Goal: Find specific page/section: Find specific page/section

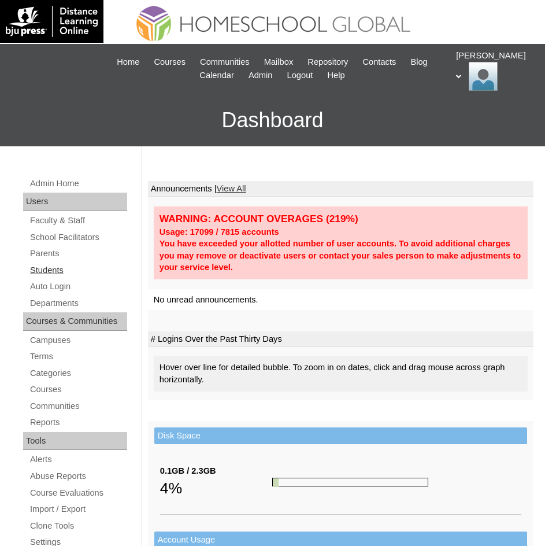
click at [65, 268] on link "Students" at bounding box center [78, 270] width 98 height 14
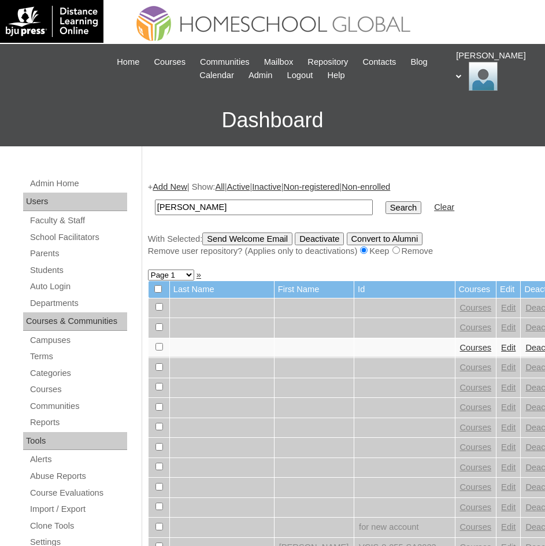
type input "[PERSON_NAME]"
click at [386, 210] on input "Search" at bounding box center [404, 207] width 36 height 13
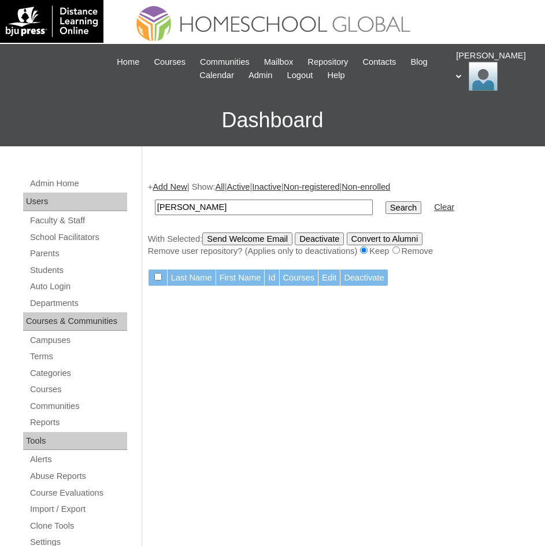
click at [234, 202] on input "[PERSON_NAME]" at bounding box center [264, 207] width 218 height 16
type input "[PERSON_NAME]"
click at [386, 212] on input "Search" at bounding box center [404, 207] width 36 height 13
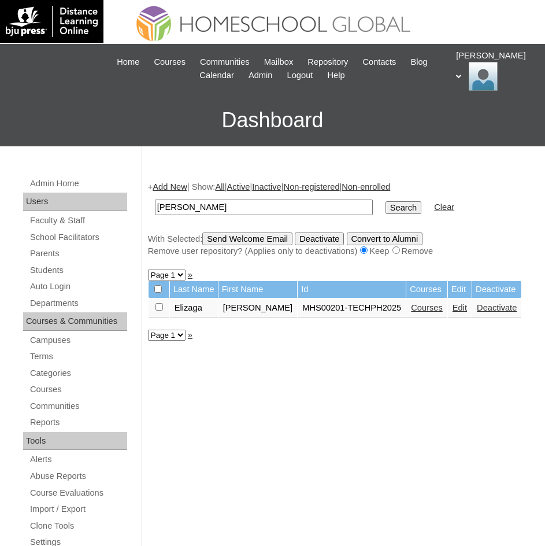
click at [411, 312] on link "Courses" at bounding box center [427, 307] width 32 height 9
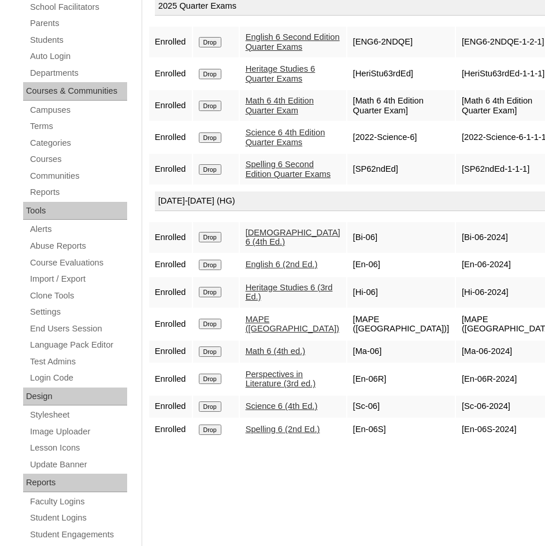
scroll to position [231, 0]
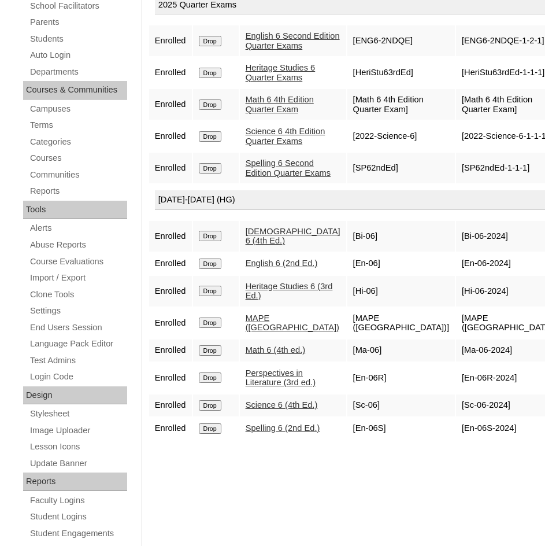
click at [285, 387] on link "Perspectives in Literature (3rd ed.)" at bounding box center [281, 377] width 70 height 19
